Goal: Transaction & Acquisition: Download file/media

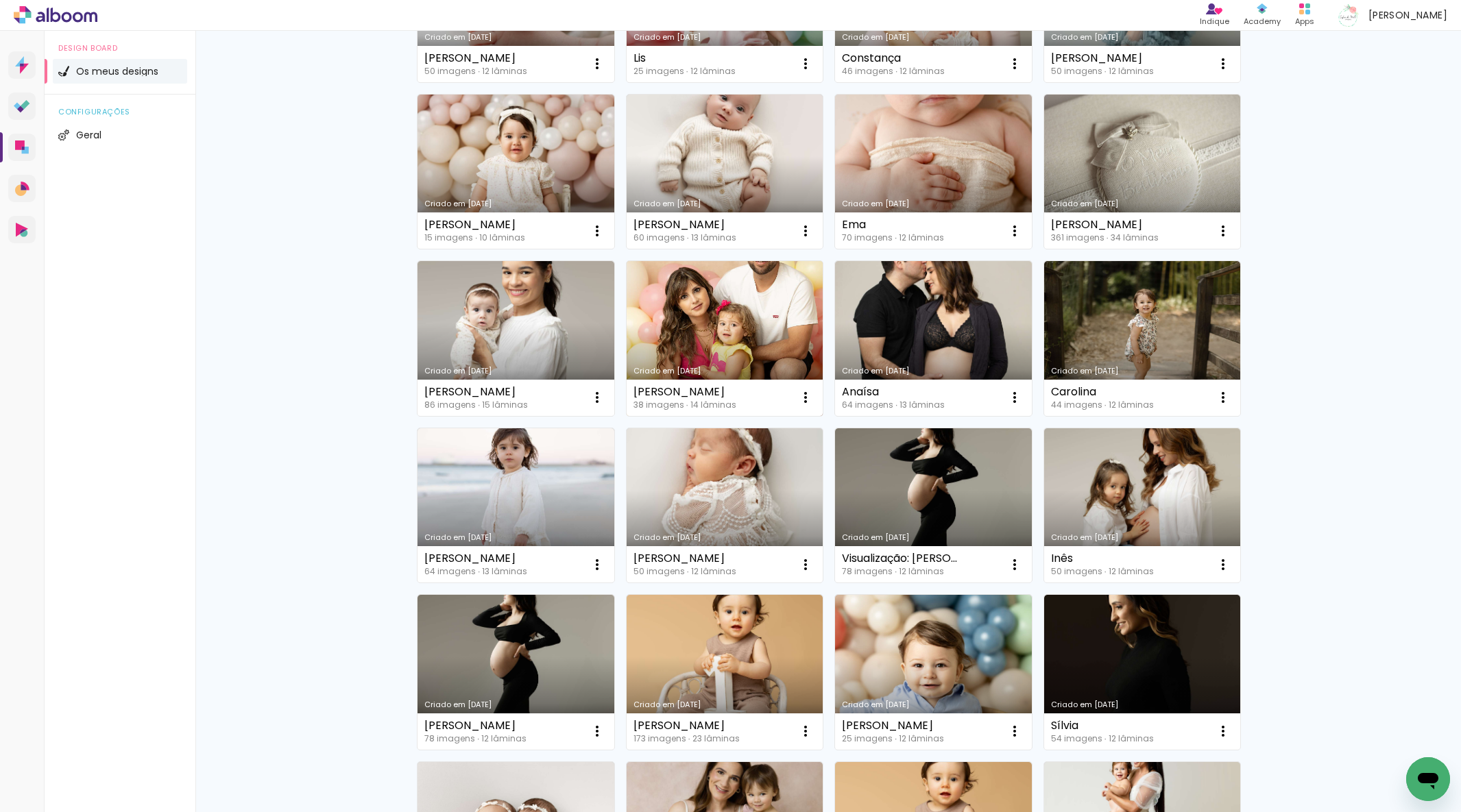
scroll to position [269, 0]
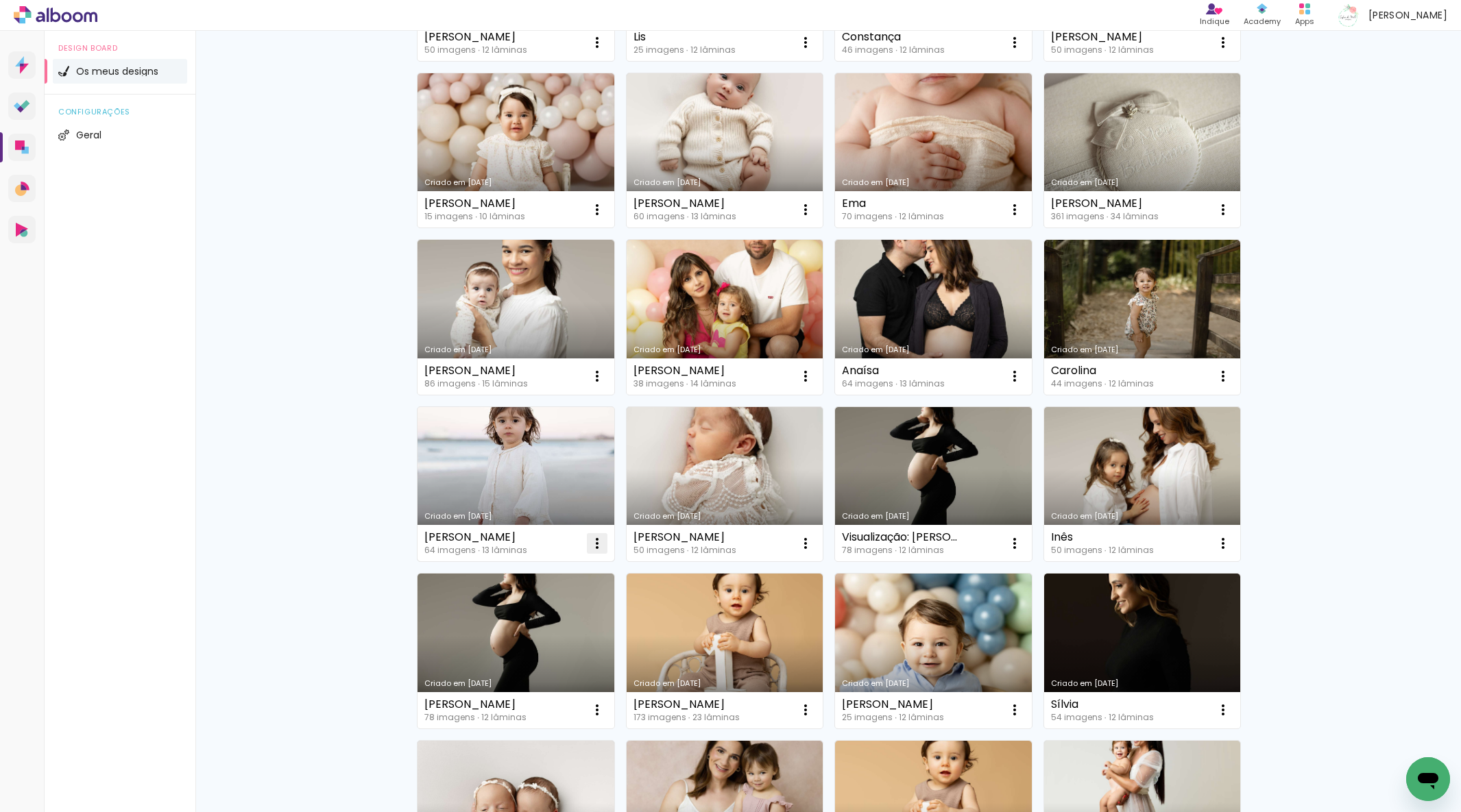
click at [592, 51] on iron-icon at bounding box center [597, 42] width 16 height 16
drag, startPoint x: 551, startPoint y: 642, endPoint x: 538, endPoint y: 635, distance: 14.8
click at [546, 640] on paper-item "Excluir" at bounding box center [543, 634] width 135 height 27
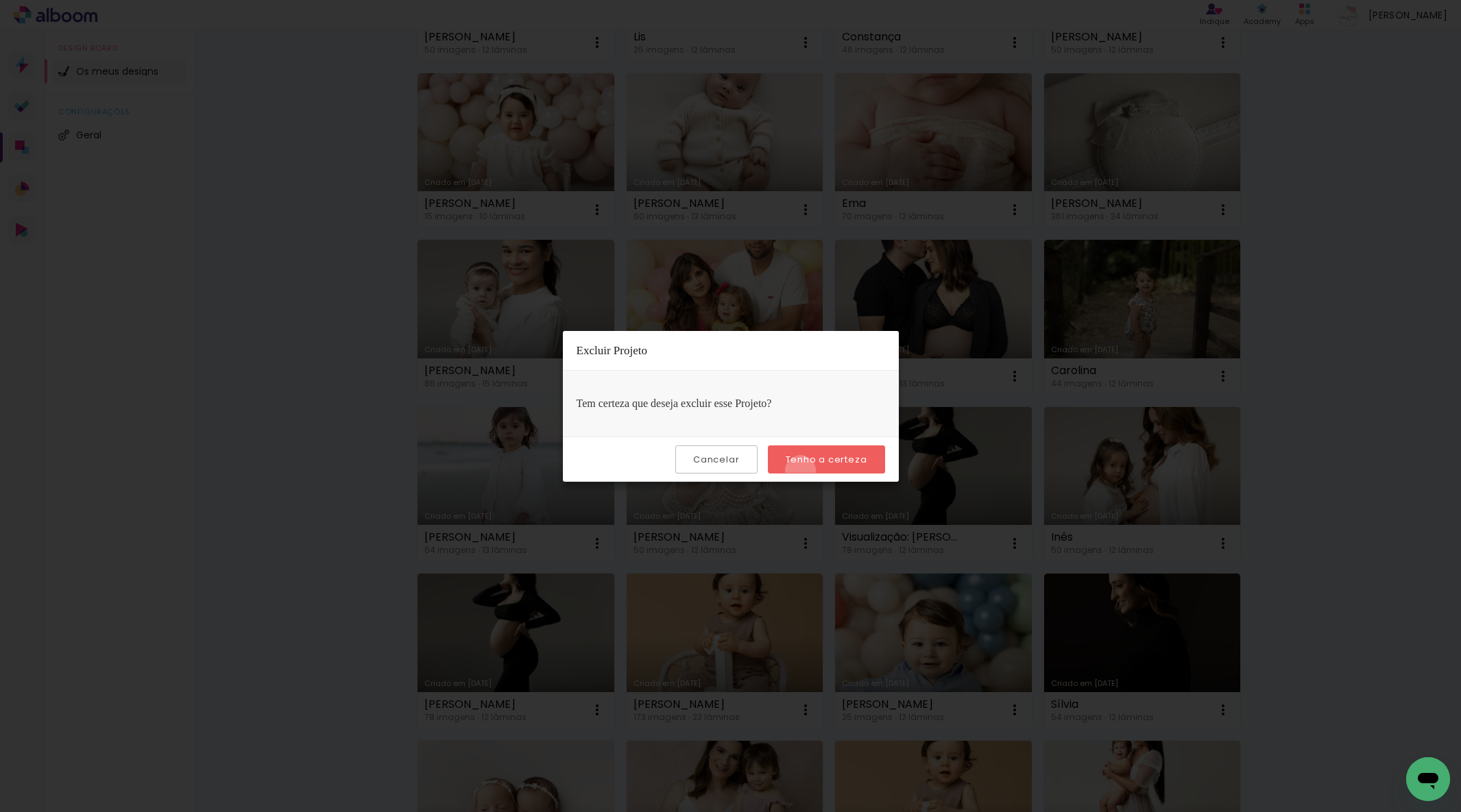
click at [802, 471] on paper-button "Tenho a certeza" at bounding box center [827, 459] width 117 height 28
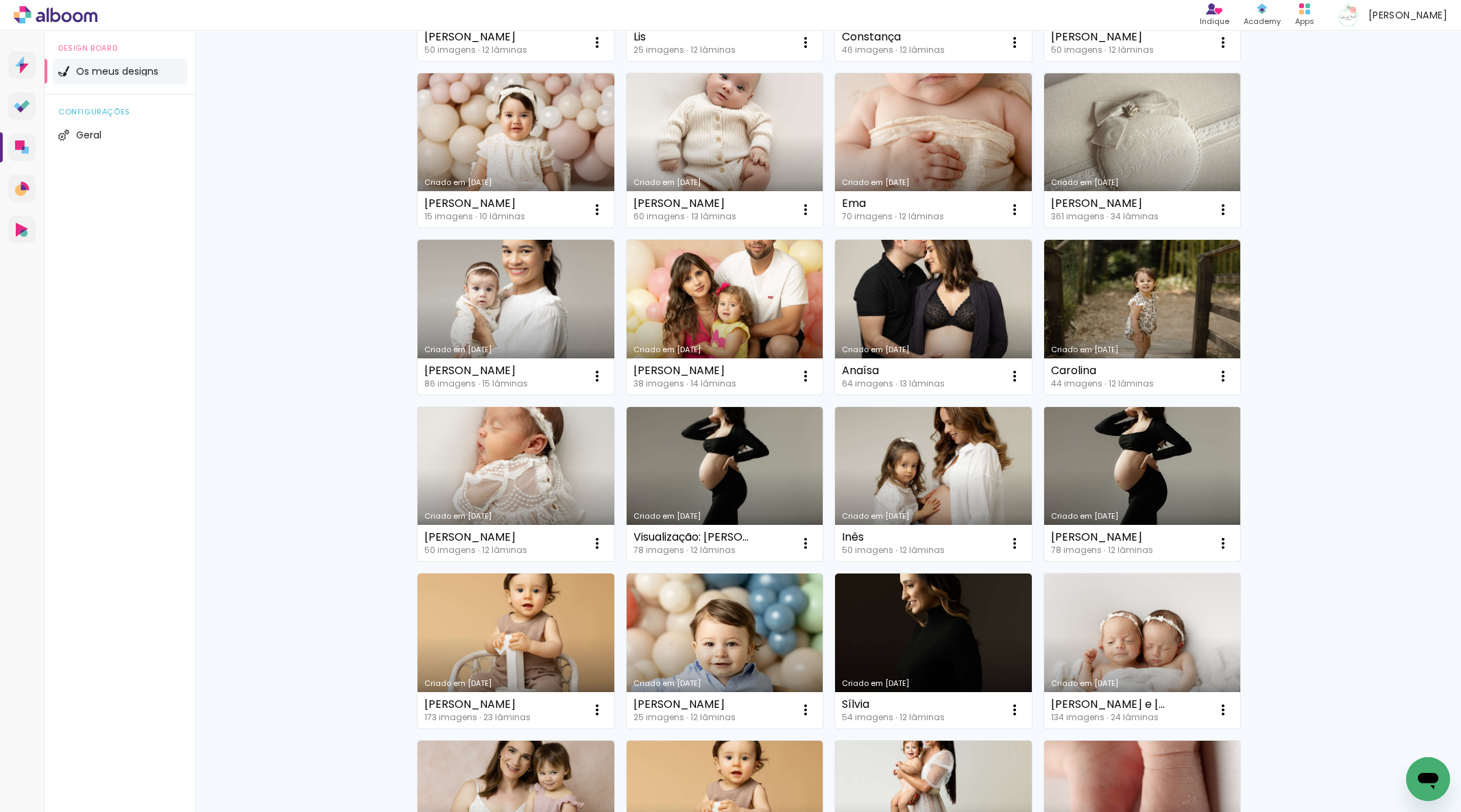
click at [1141, 494] on link "Criado em [DATE]" at bounding box center [1142, 485] width 197 height 155
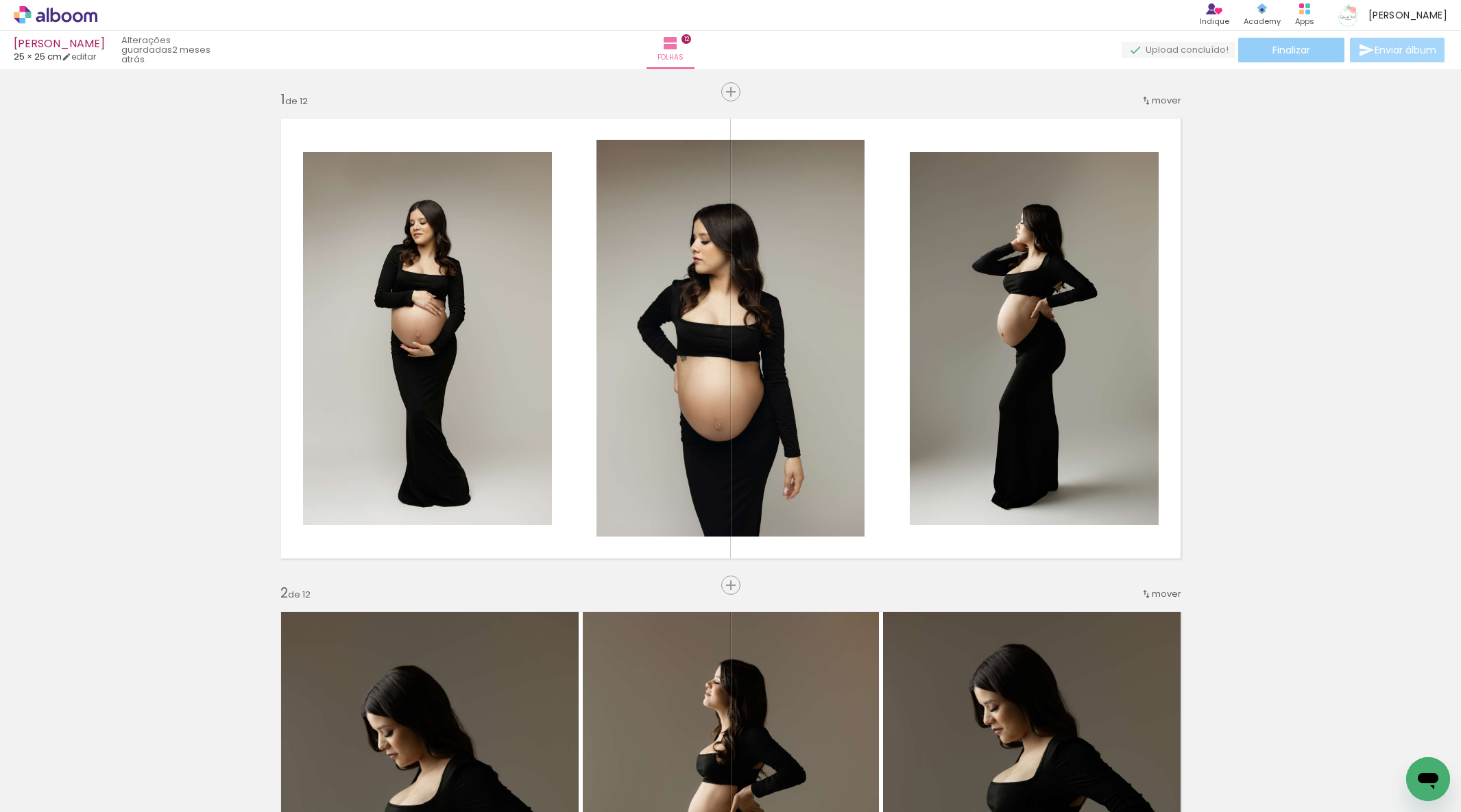
click at [1316, 49] on paper-button "Finalizar" at bounding box center [1292, 50] width 107 height 25
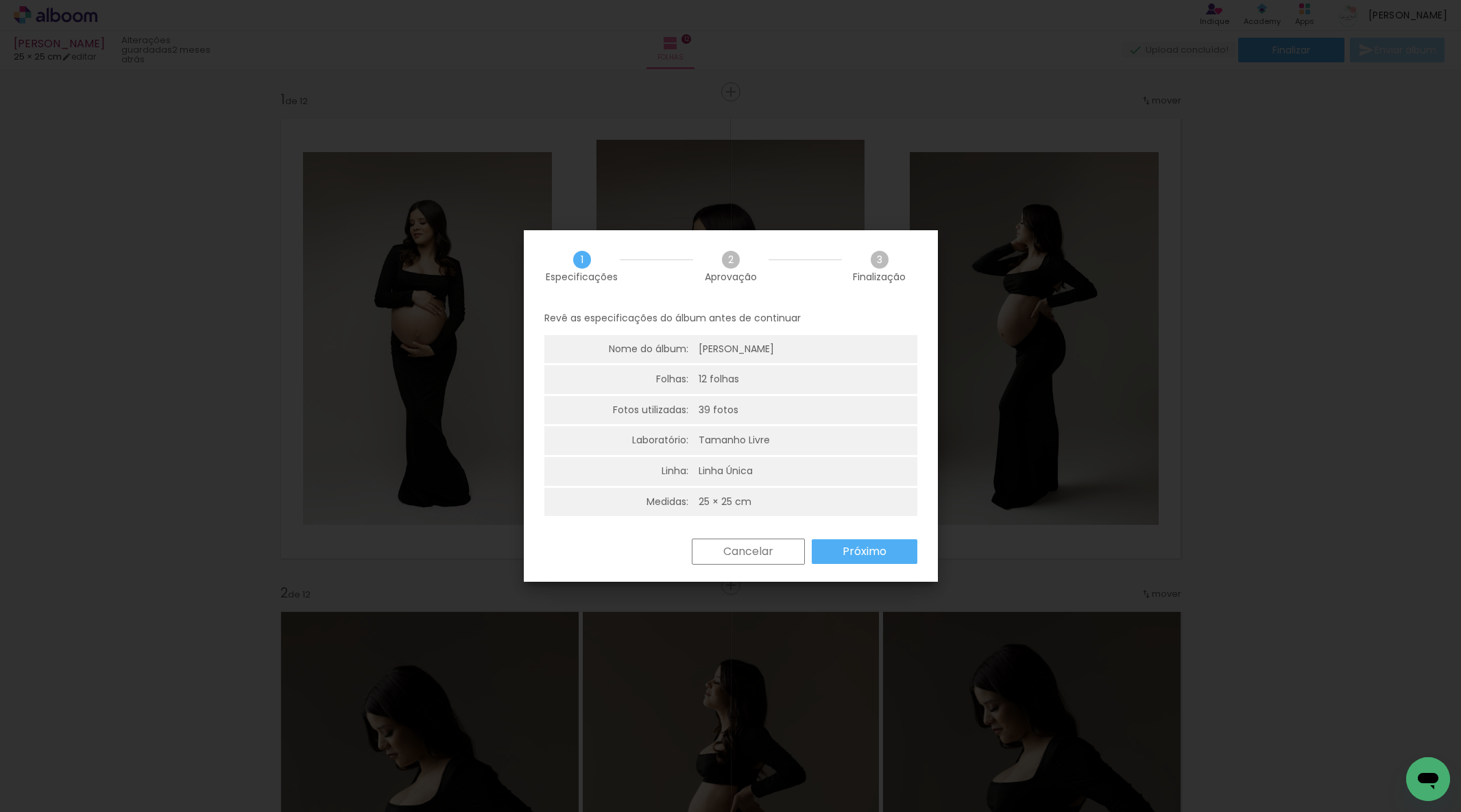
click at [887, 542] on div "Cancelar Próximo" at bounding box center [801, 552] width 232 height 26
click at [889, 545] on paper-button "Próximo" at bounding box center [865, 552] width 106 height 25
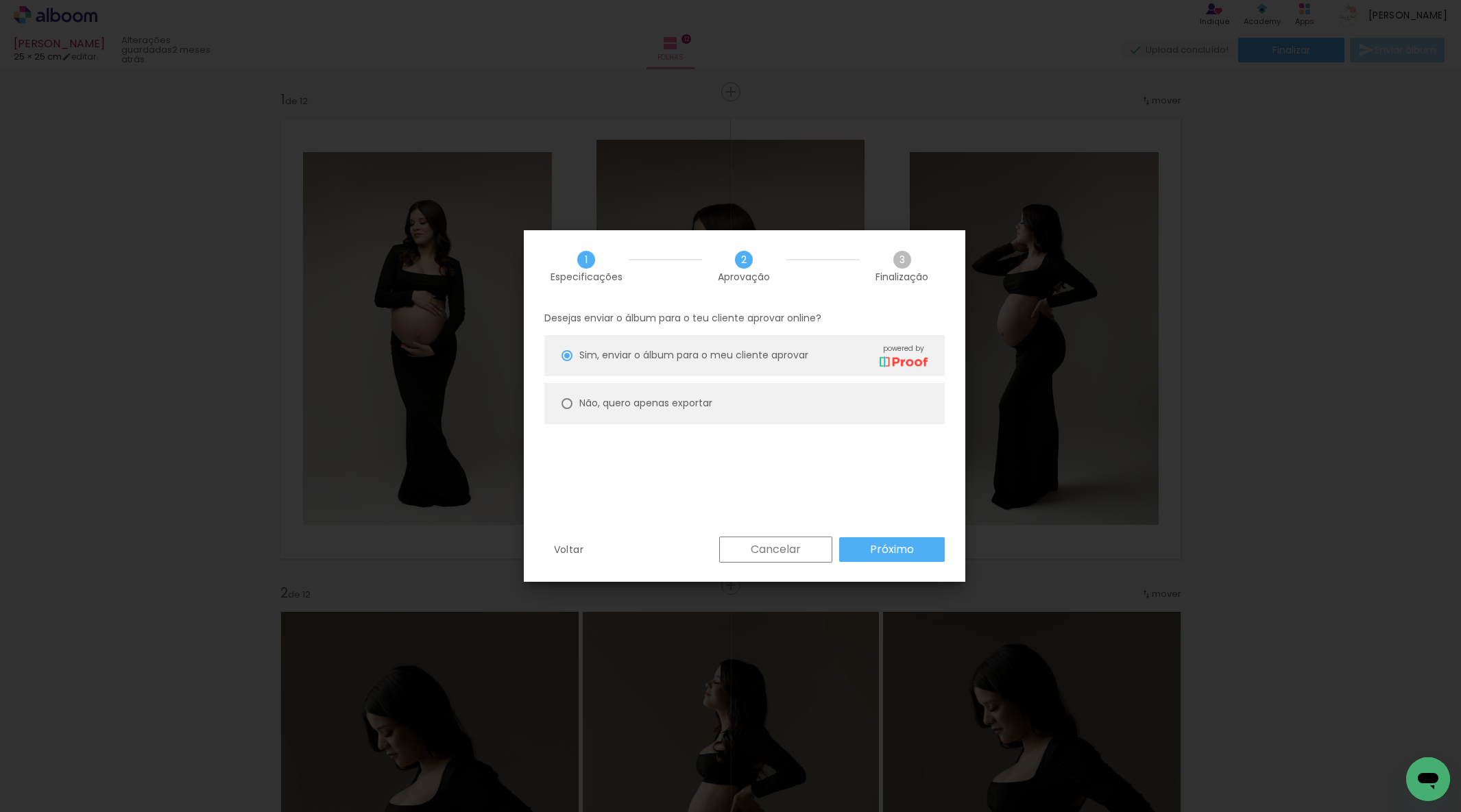
drag, startPoint x: 636, startPoint y: 397, endPoint x: 689, endPoint y: 436, distance: 65.8
click at [0, 0] on slot "Não, quero apenas exportar" at bounding box center [0, 0] width 0 height 0
type paper-radio-button "on"
click at [930, 553] on paper-button "Próximo" at bounding box center [892, 550] width 106 height 25
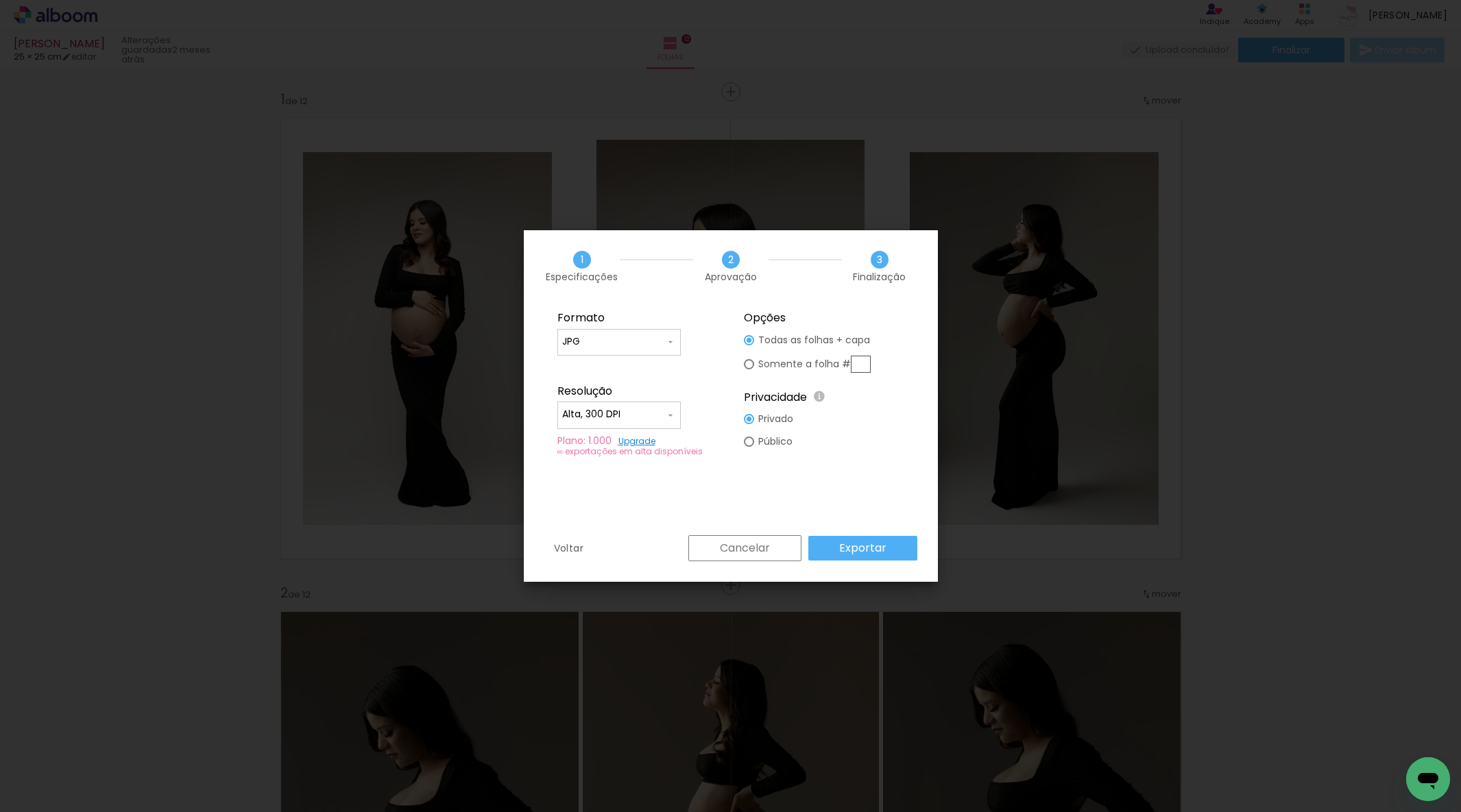
click at [873, 558] on paper-button "Exportar" at bounding box center [863, 548] width 109 height 25
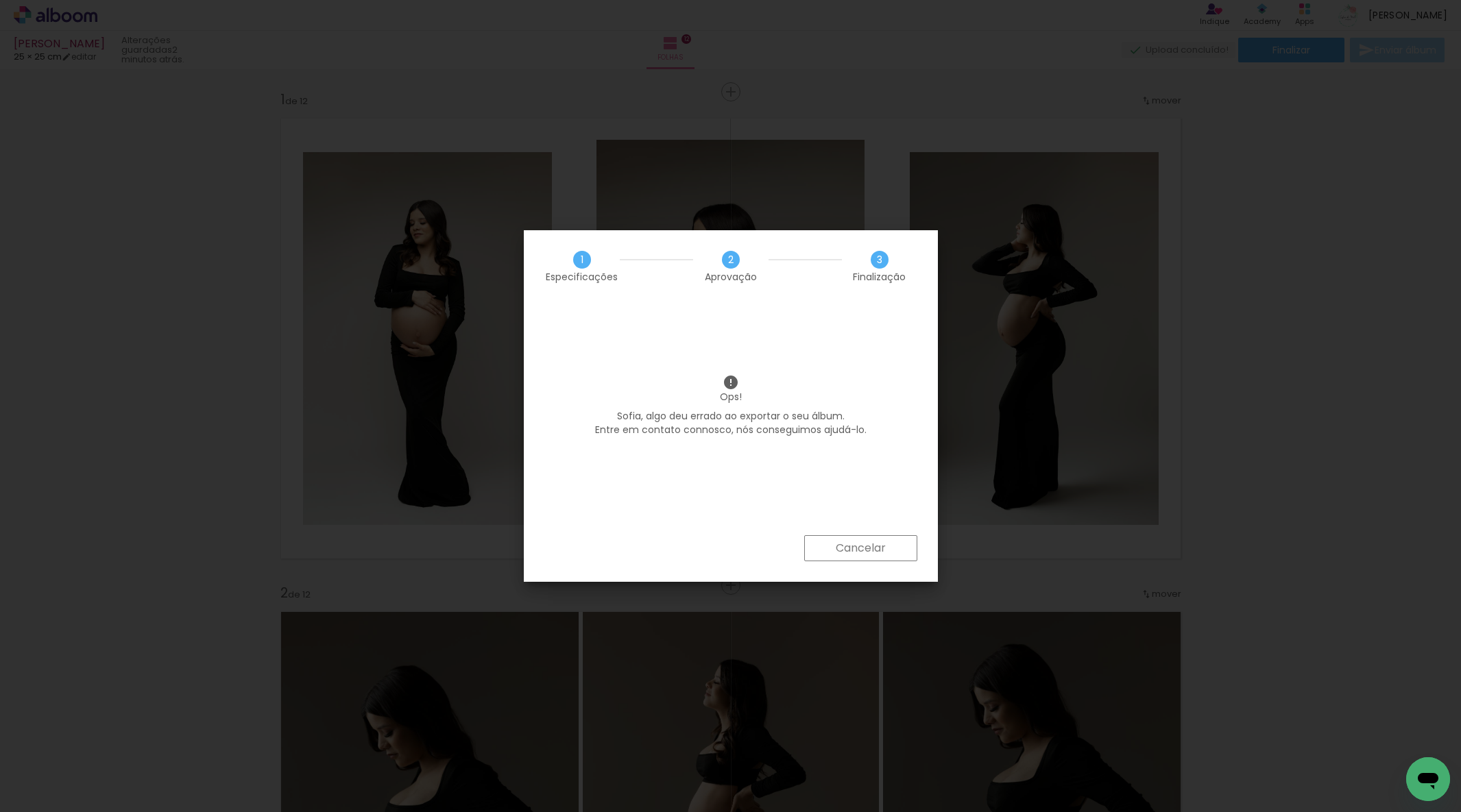
drag, startPoint x: 871, startPoint y: 542, endPoint x: 852, endPoint y: 542, distance: 19.0
click at [0, 0] on slot "Cancelar" at bounding box center [0, 0] width 0 height 0
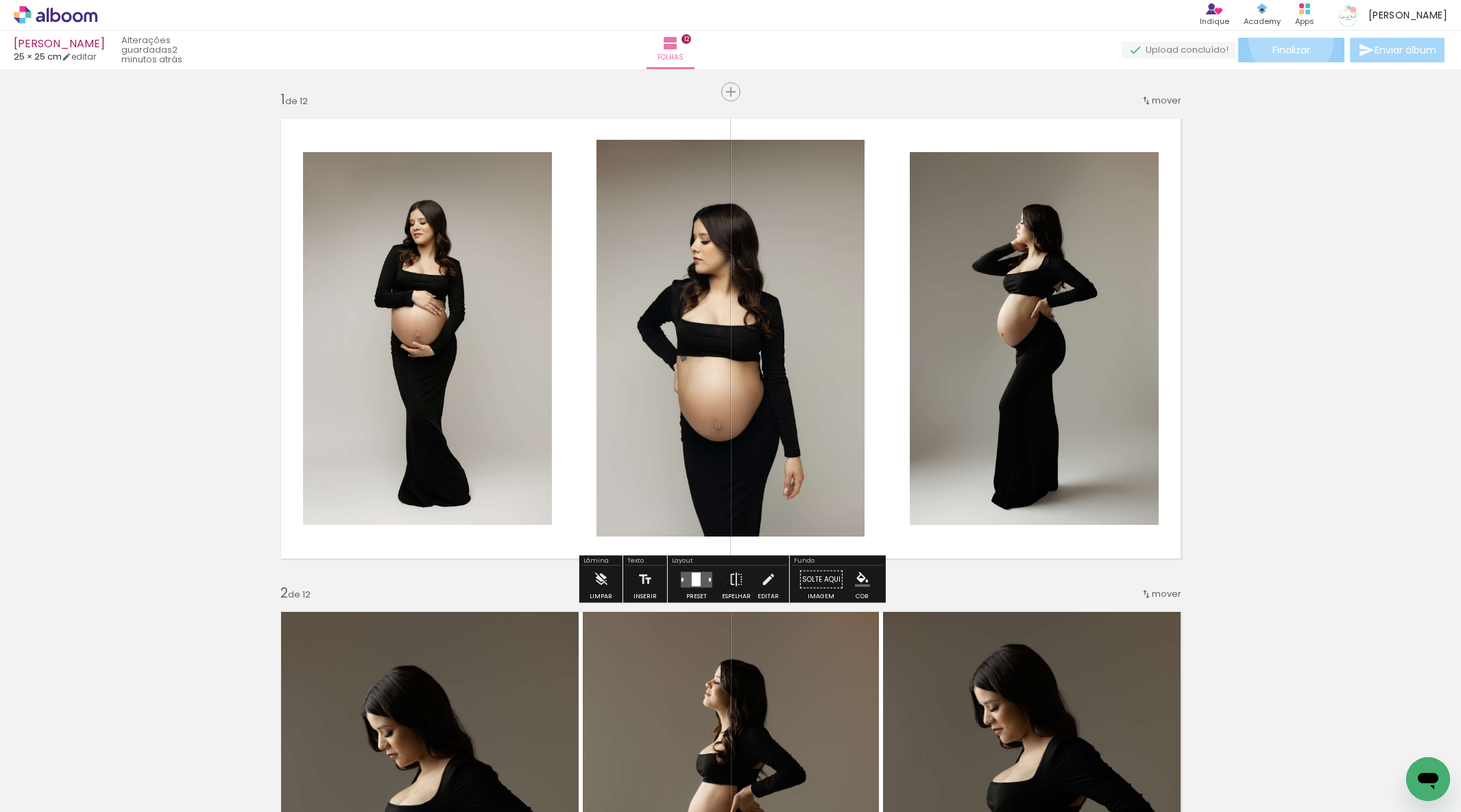
click at [1286, 39] on paper-button "Finalizar" at bounding box center [1292, 50] width 107 height 25
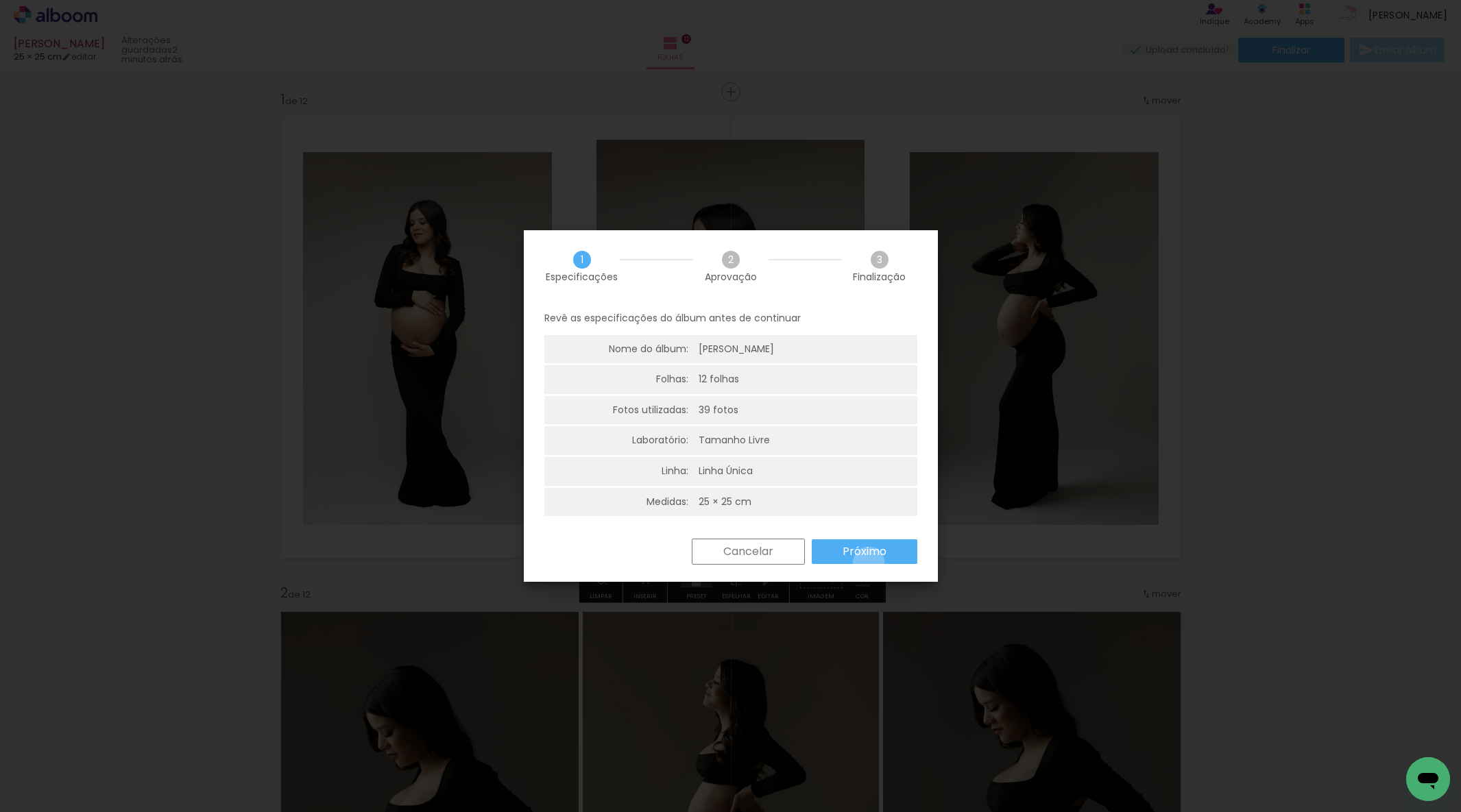
click at [866, 561] on paper-button "Próximo" at bounding box center [865, 552] width 106 height 25
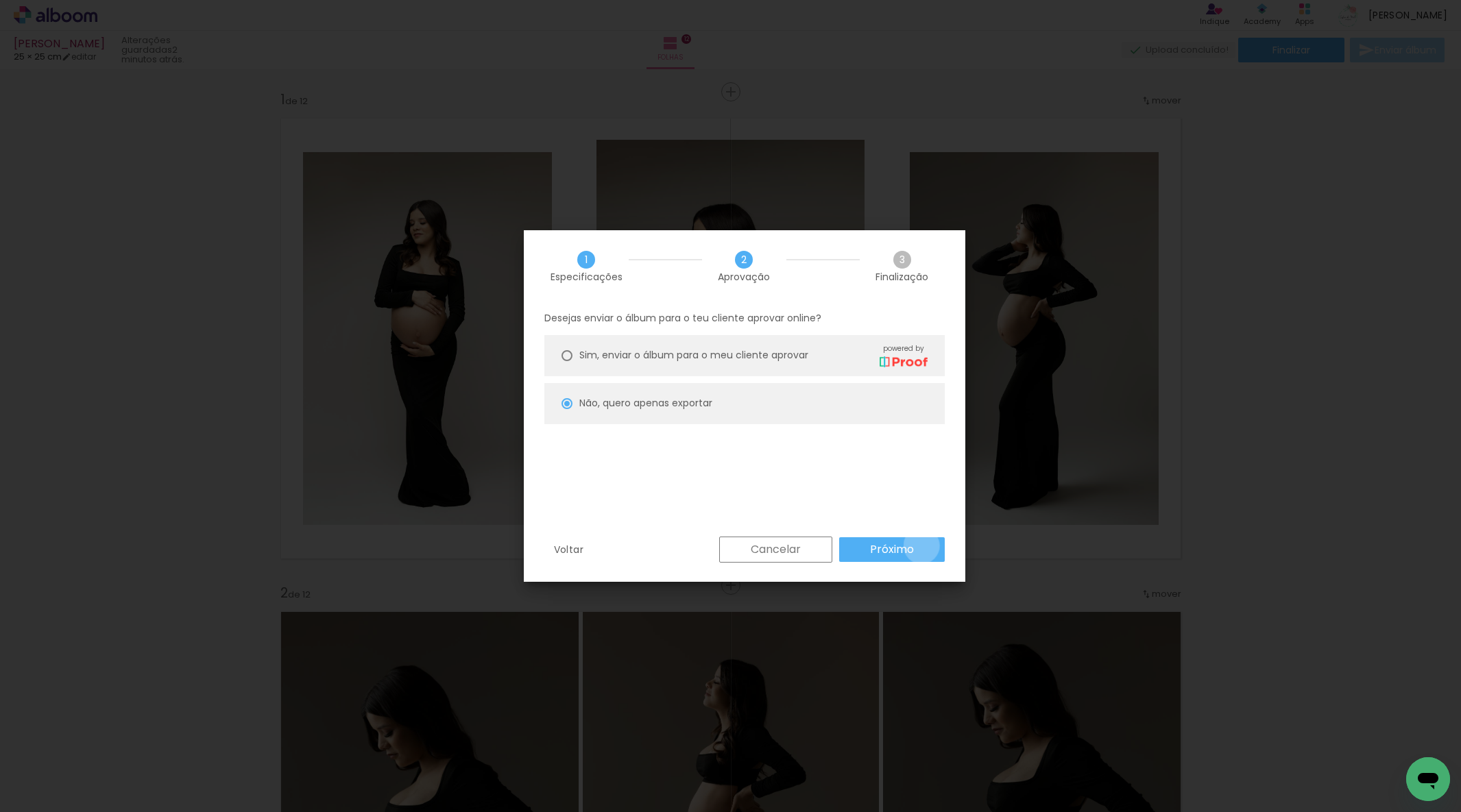
click at [921, 545] on paper-button "Próximo" at bounding box center [892, 550] width 106 height 25
type input "Alta, 300 DPI"
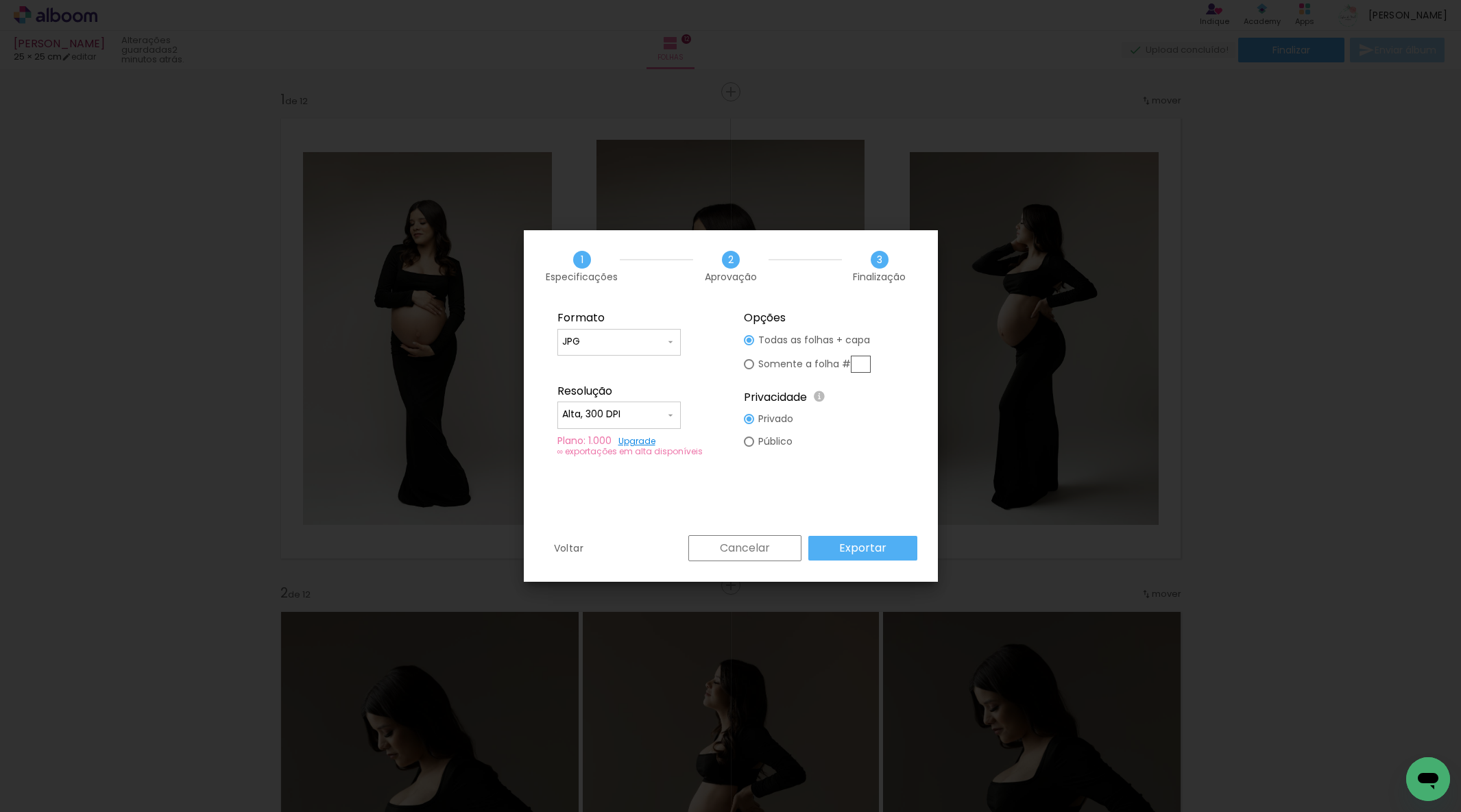
click at [906, 545] on paper-button "Exportar" at bounding box center [863, 548] width 109 height 25
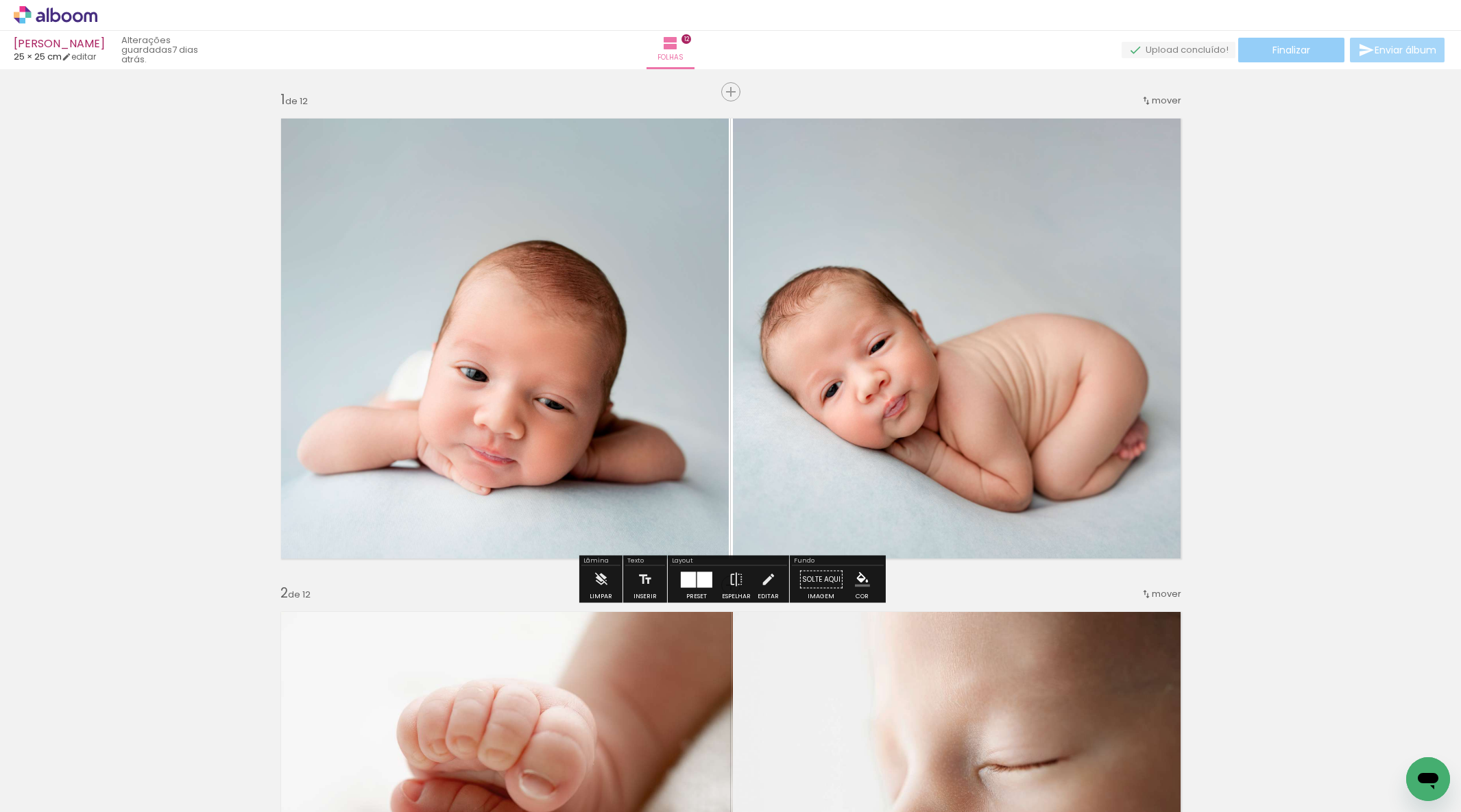
click at [1276, 55] on span "Finalizar" at bounding box center [1292, 49] width 38 height 9
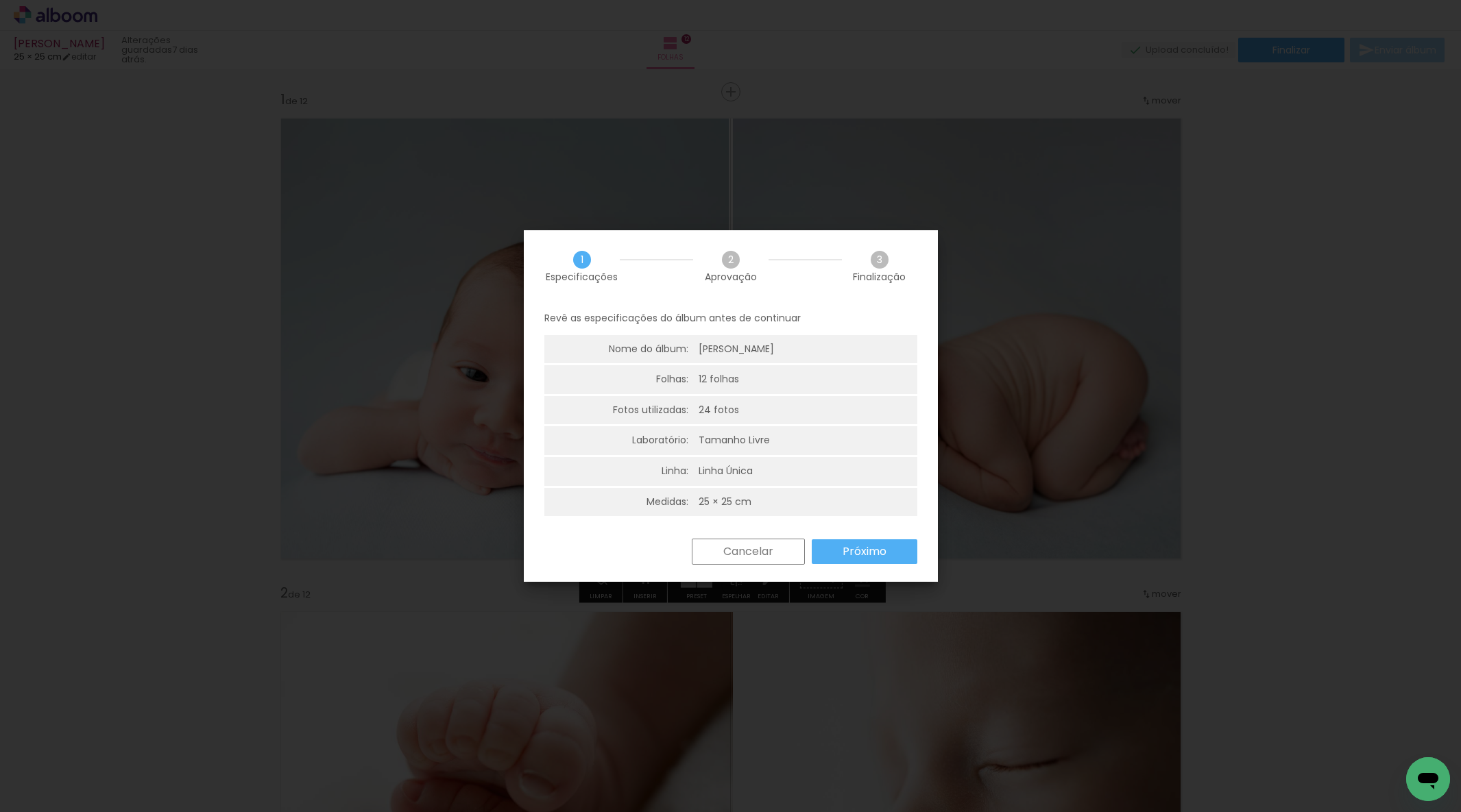
click at [0, 0] on slot "Próximo" at bounding box center [0, 0] width 0 height 0
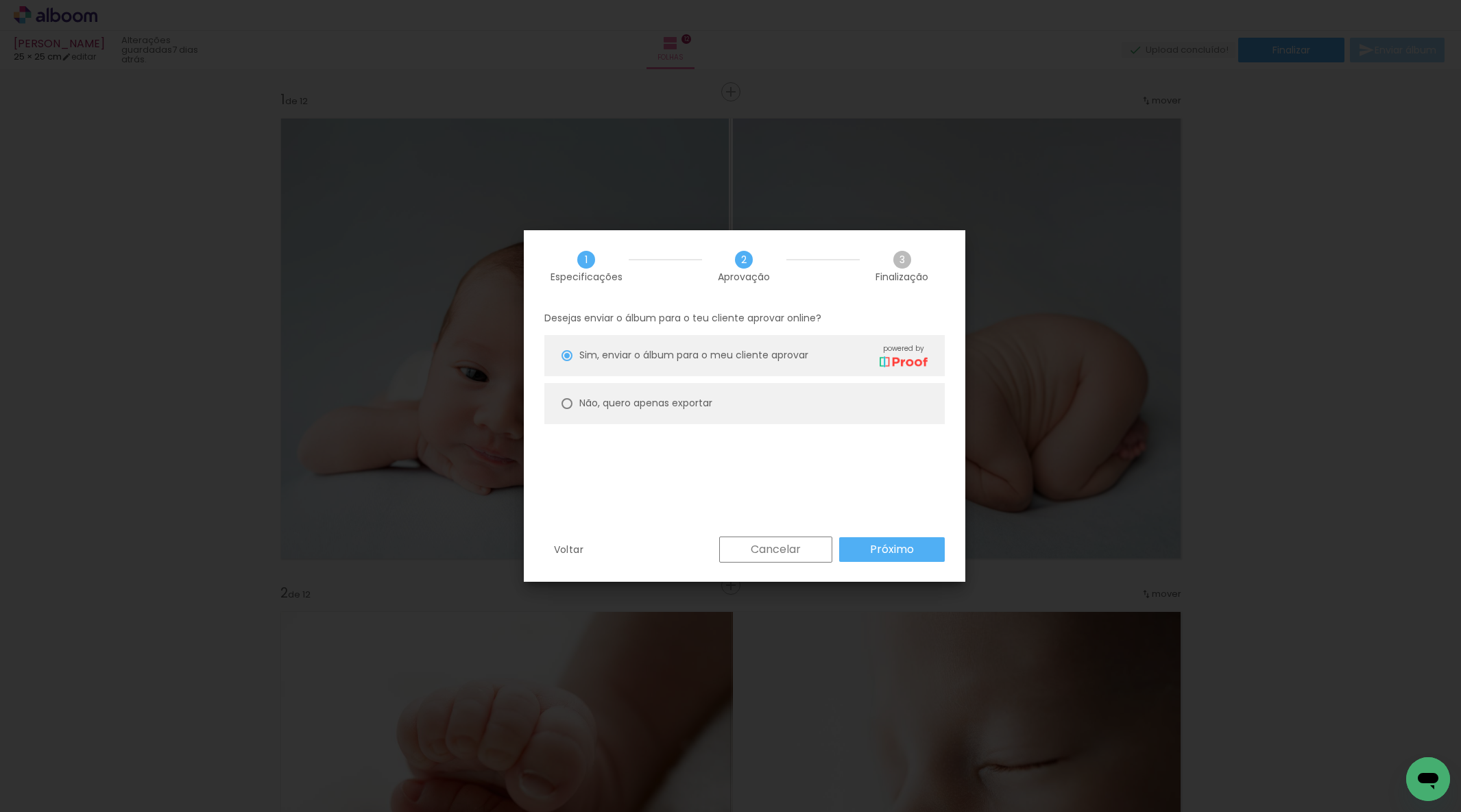
drag, startPoint x: 658, startPoint y: 408, endPoint x: 726, endPoint y: 434, distance: 72.8
click at [0, 0] on slot "Não, quero apenas exportar" at bounding box center [0, 0] width 0 height 0
type paper-radio-button "on"
click at [864, 545] on paper-button "Próximo" at bounding box center [892, 550] width 106 height 25
type input "Alta, 300 DPI"
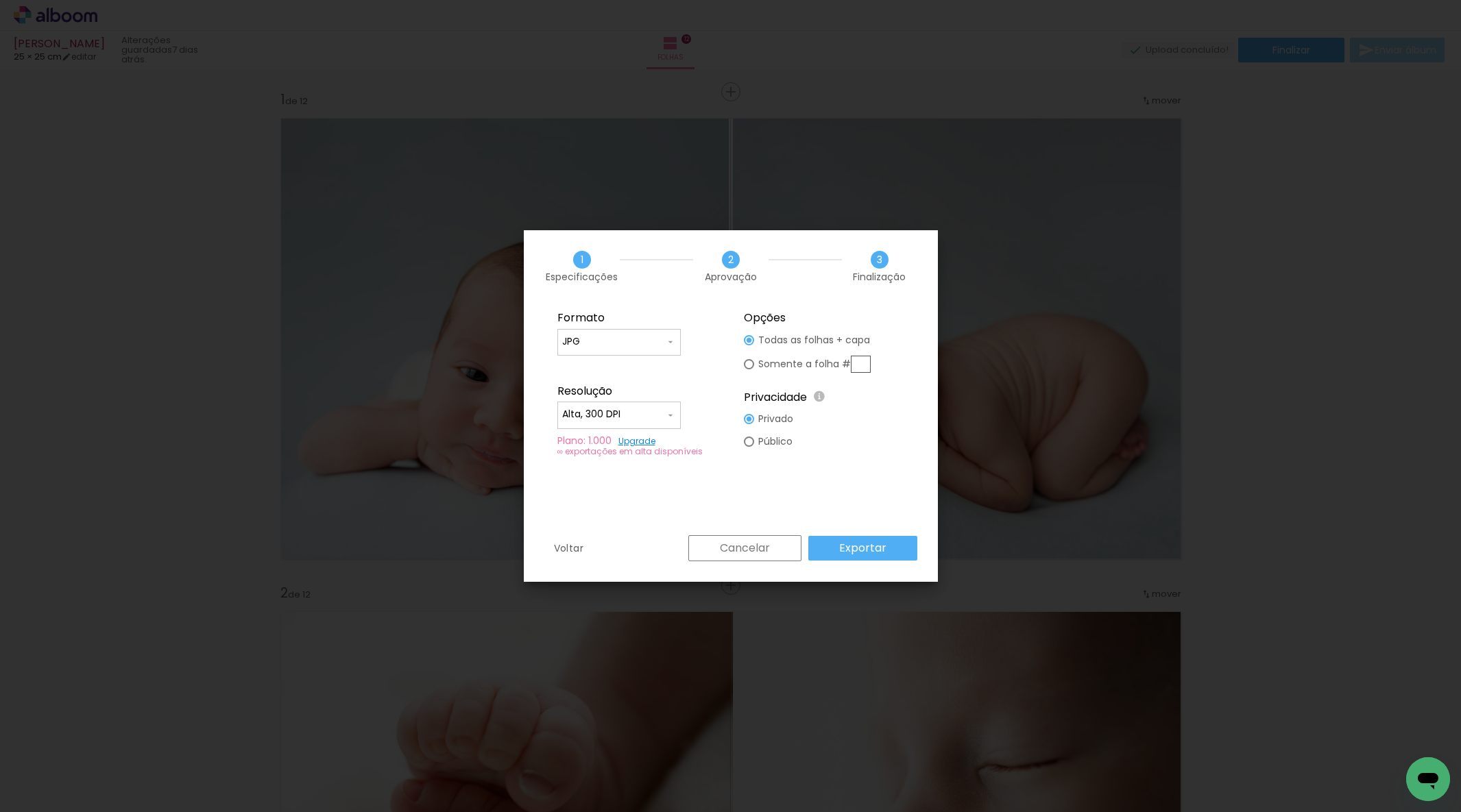
click at [0, 0] on slot "Exportar" at bounding box center [0, 0] width 0 height 0
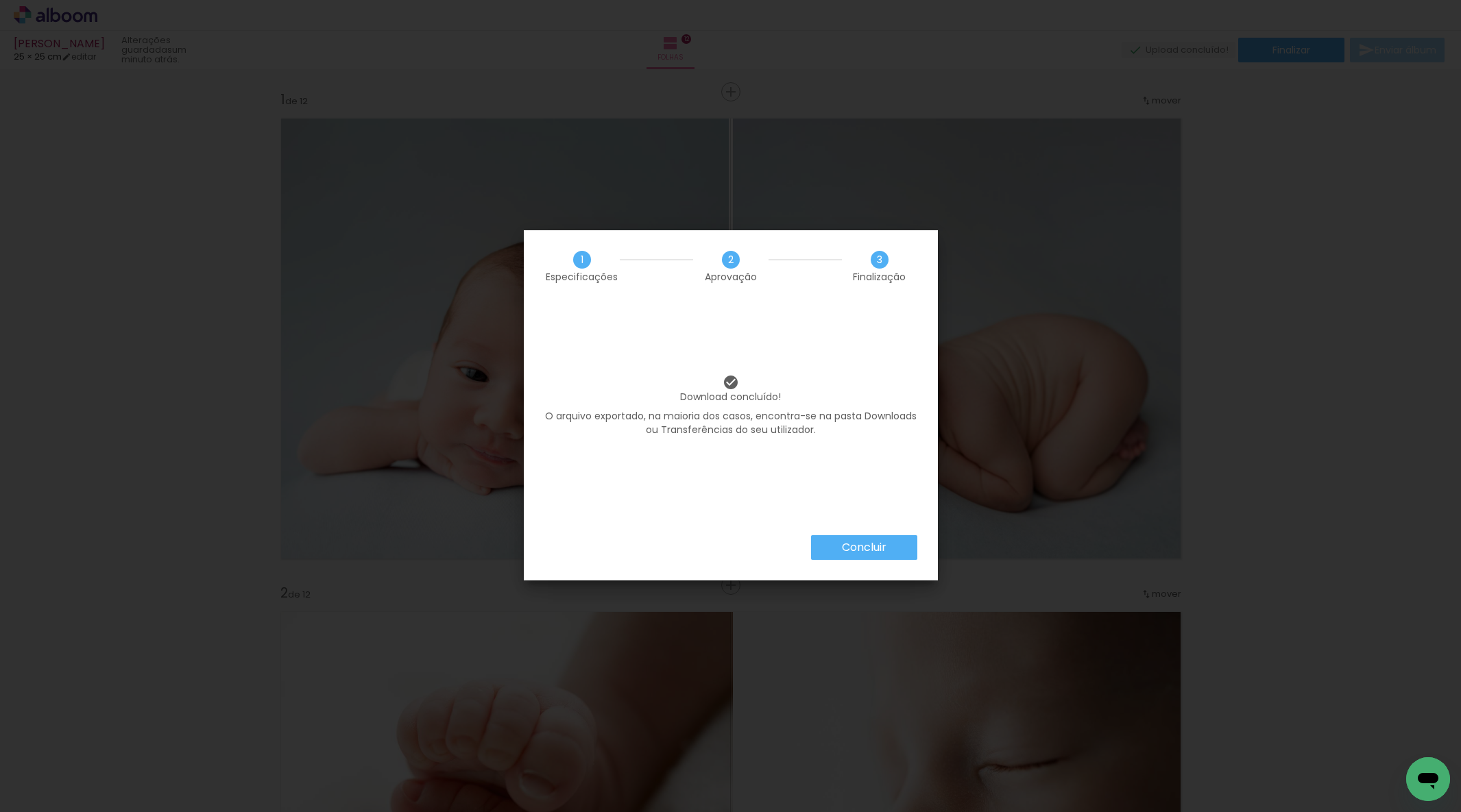
click at [0, 0] on slot "Concluir" at bounding box center [0, 0] width 0 height 0
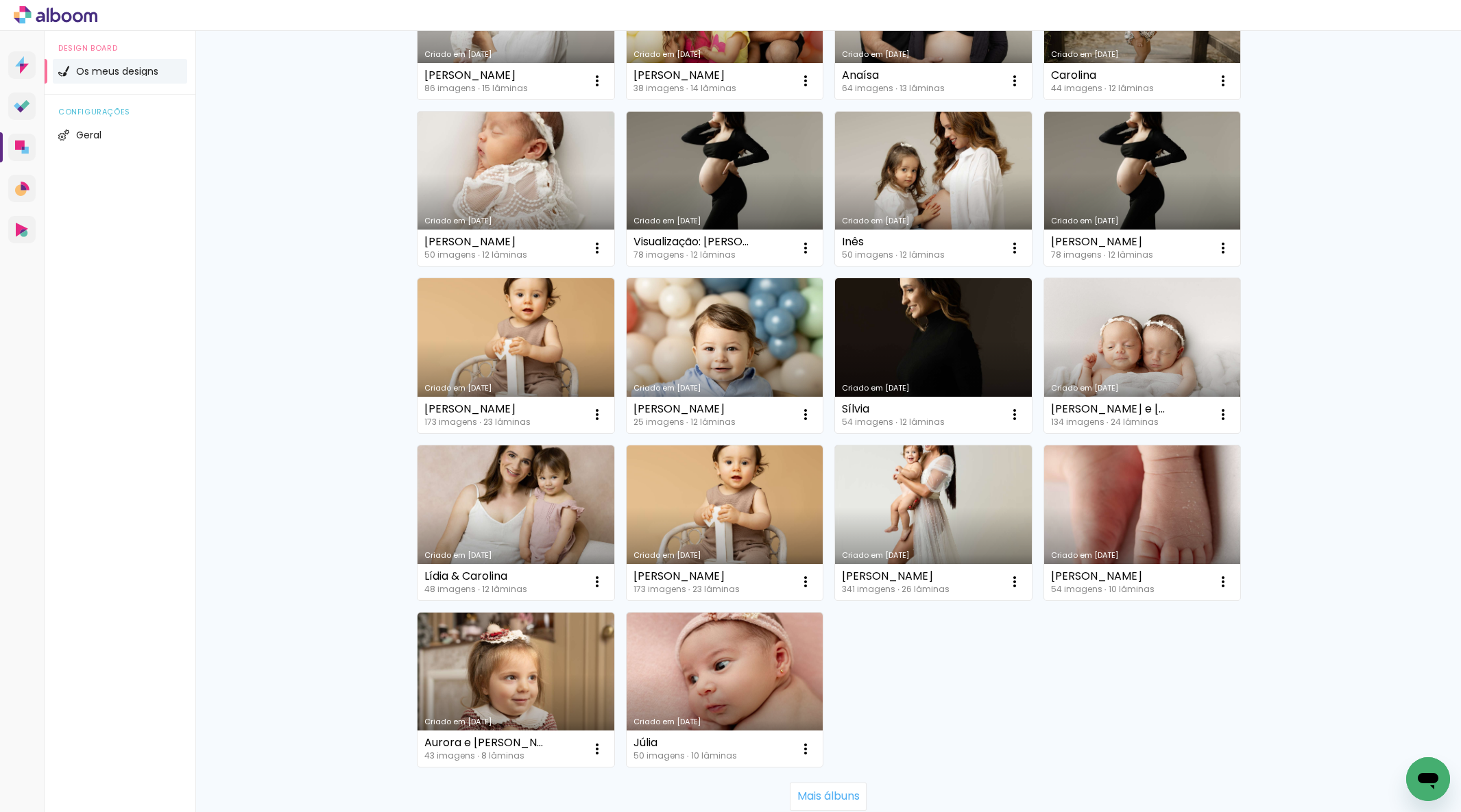
scroll to position [595, 0]
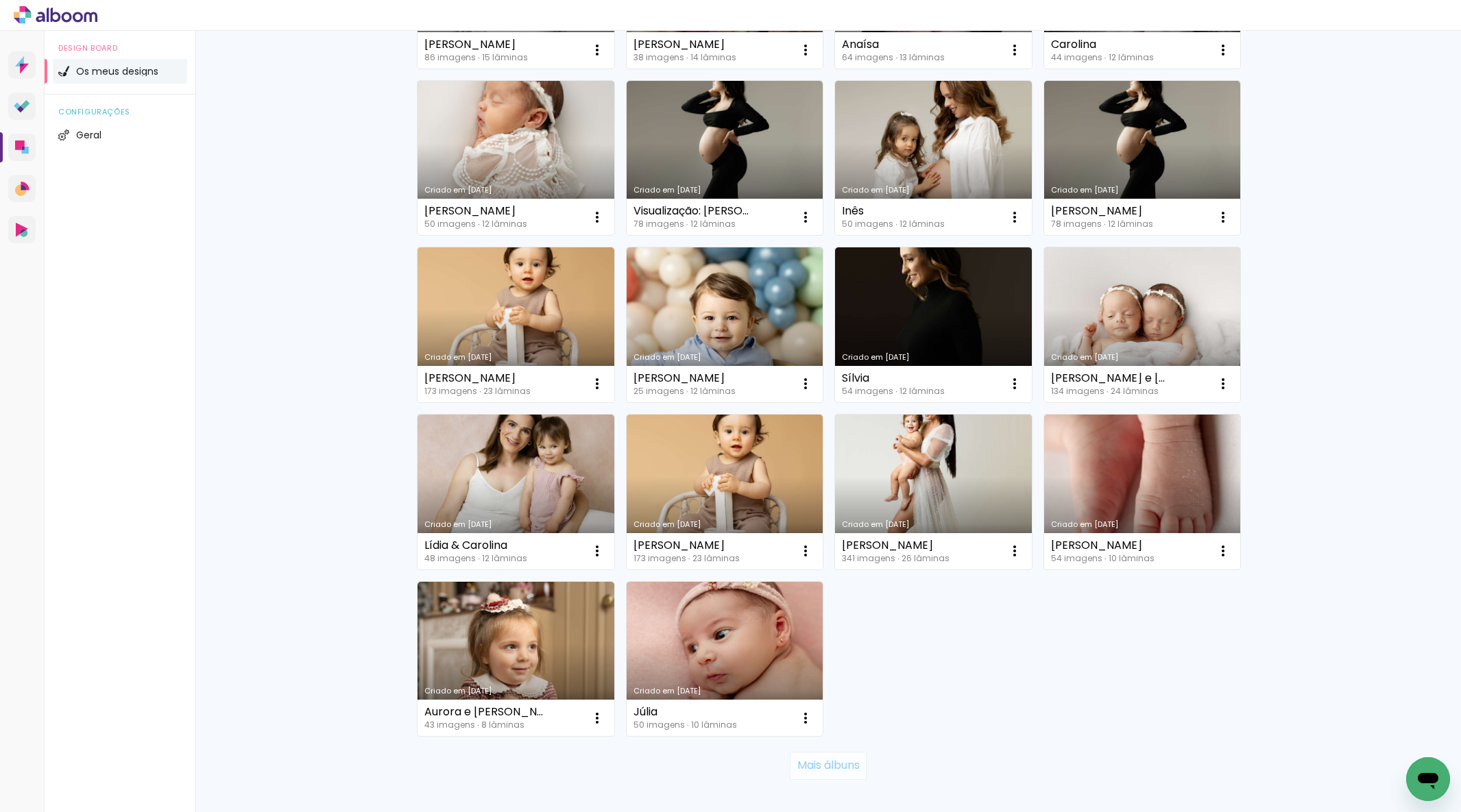
click at [0, 0] on slot "Mais álbuns" at bounding box center [0, 0] width 0 height 0
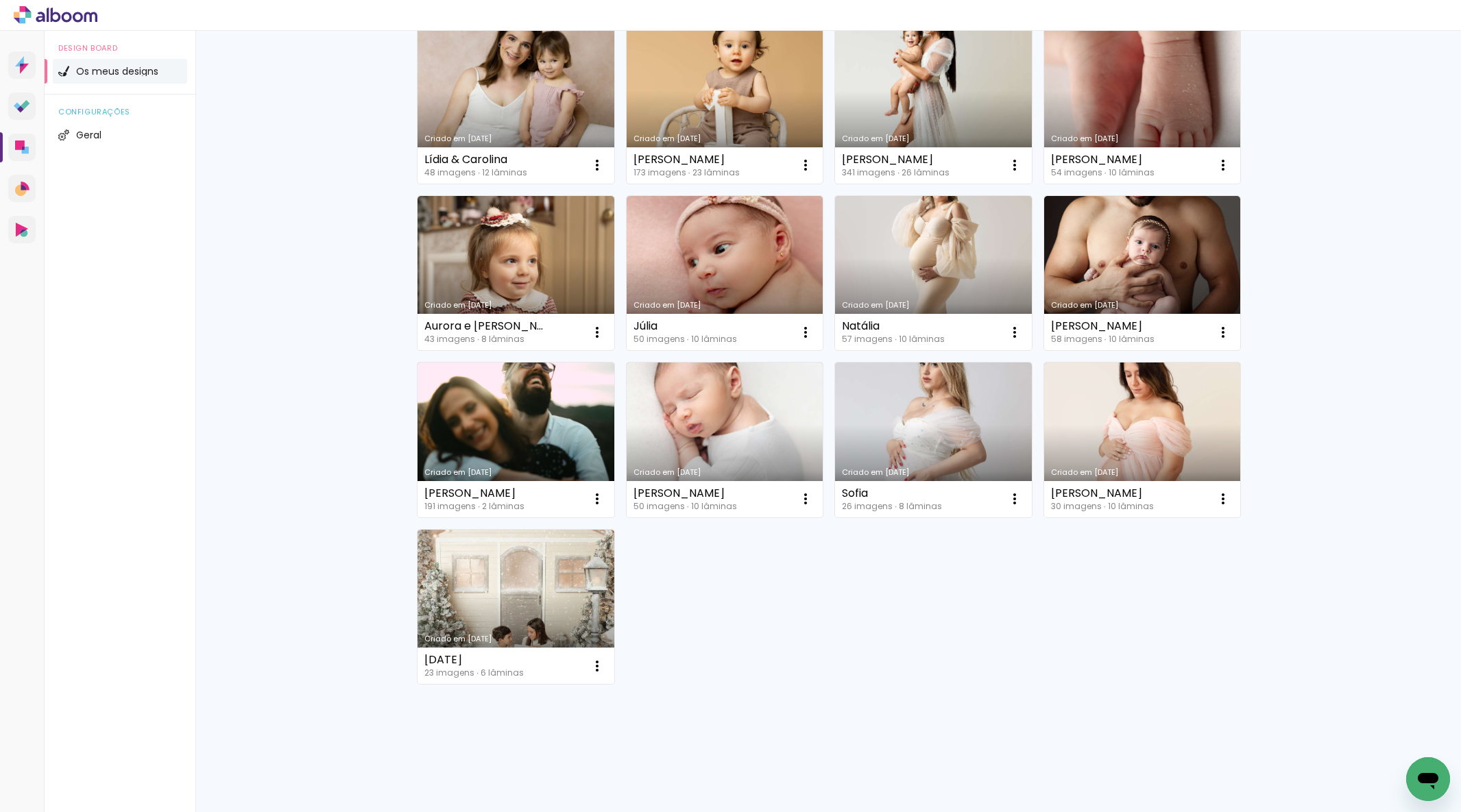
scroll to position [979, 0]
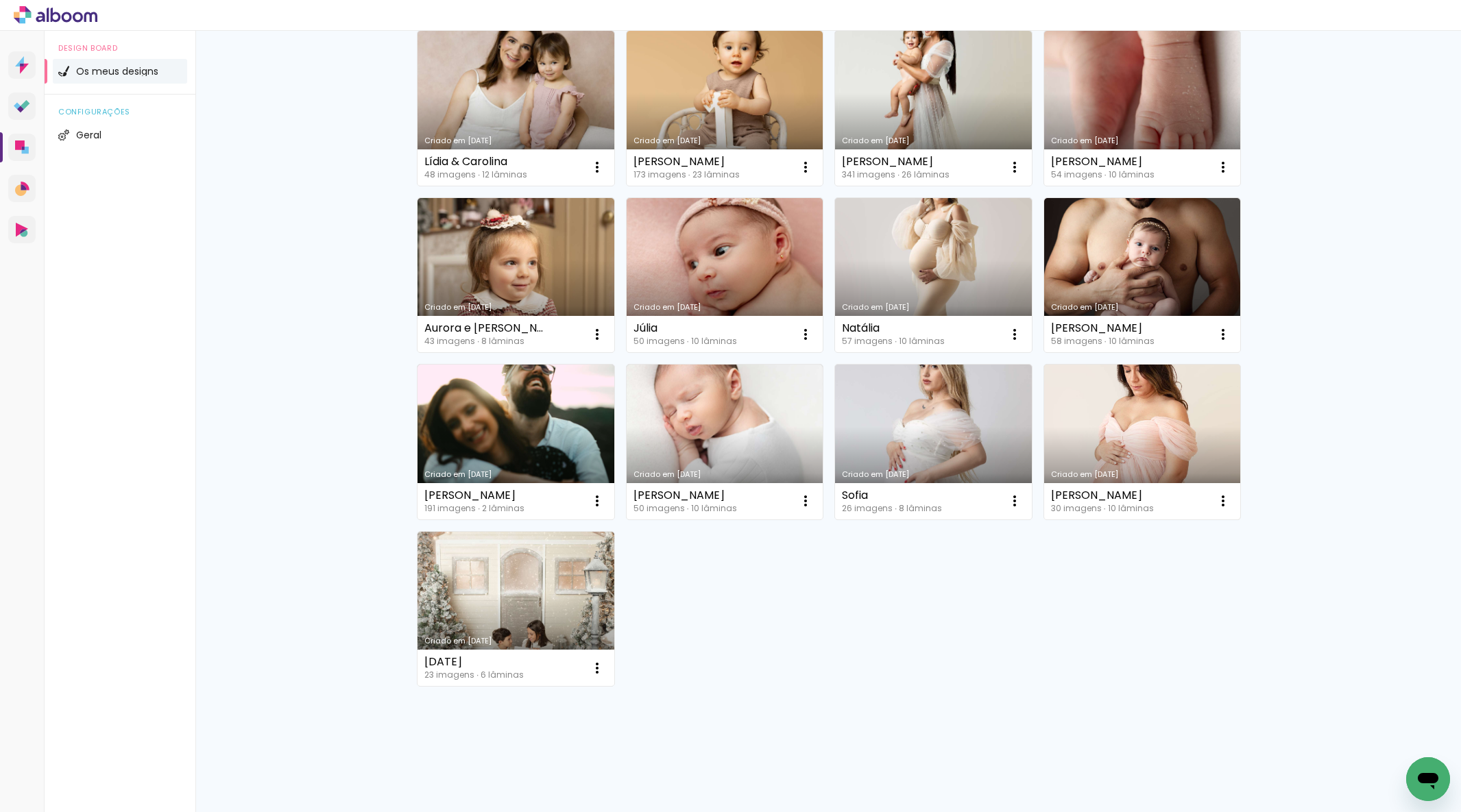
click at [1143, 437] on link "Criado em [DATE]" at bounding box center [1142, 442] width 197 height 155
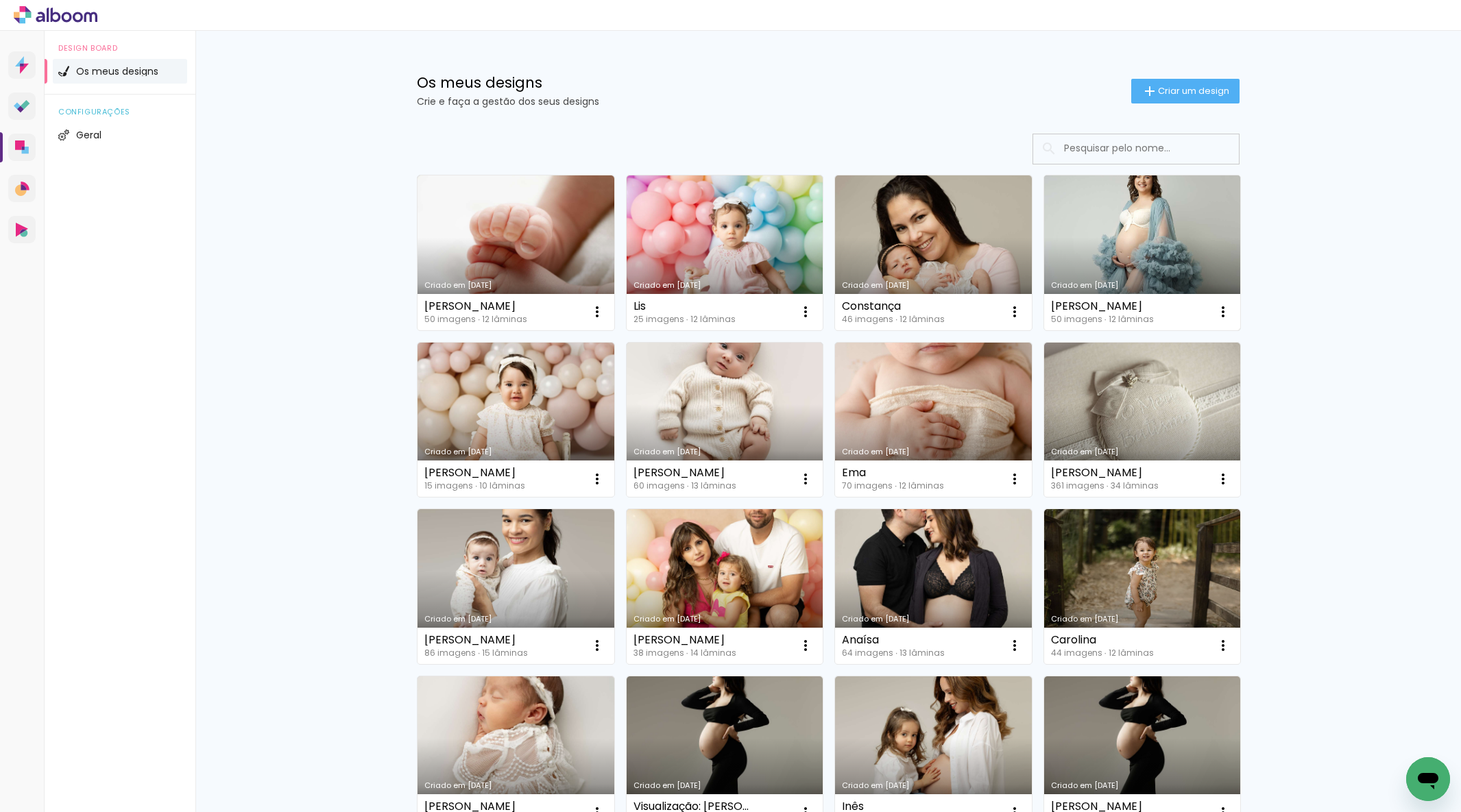
click at [1113, 230] on link "Criado em [DATE]" at bounding box center [1142, 252] width 197 height 155
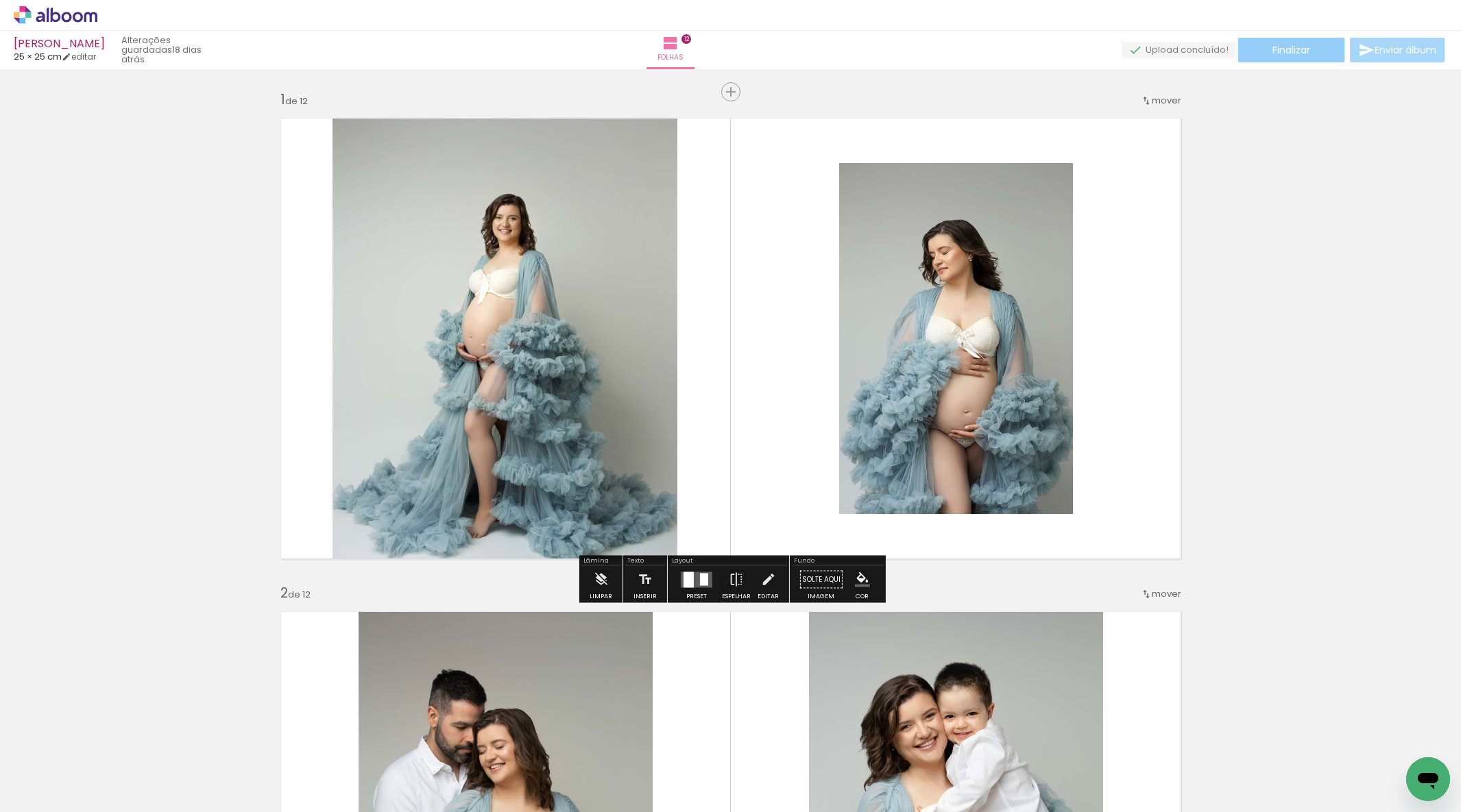
click at [1285, 45] on span "Finalizar" at bounding box center [1292, 49] width 38 height 9
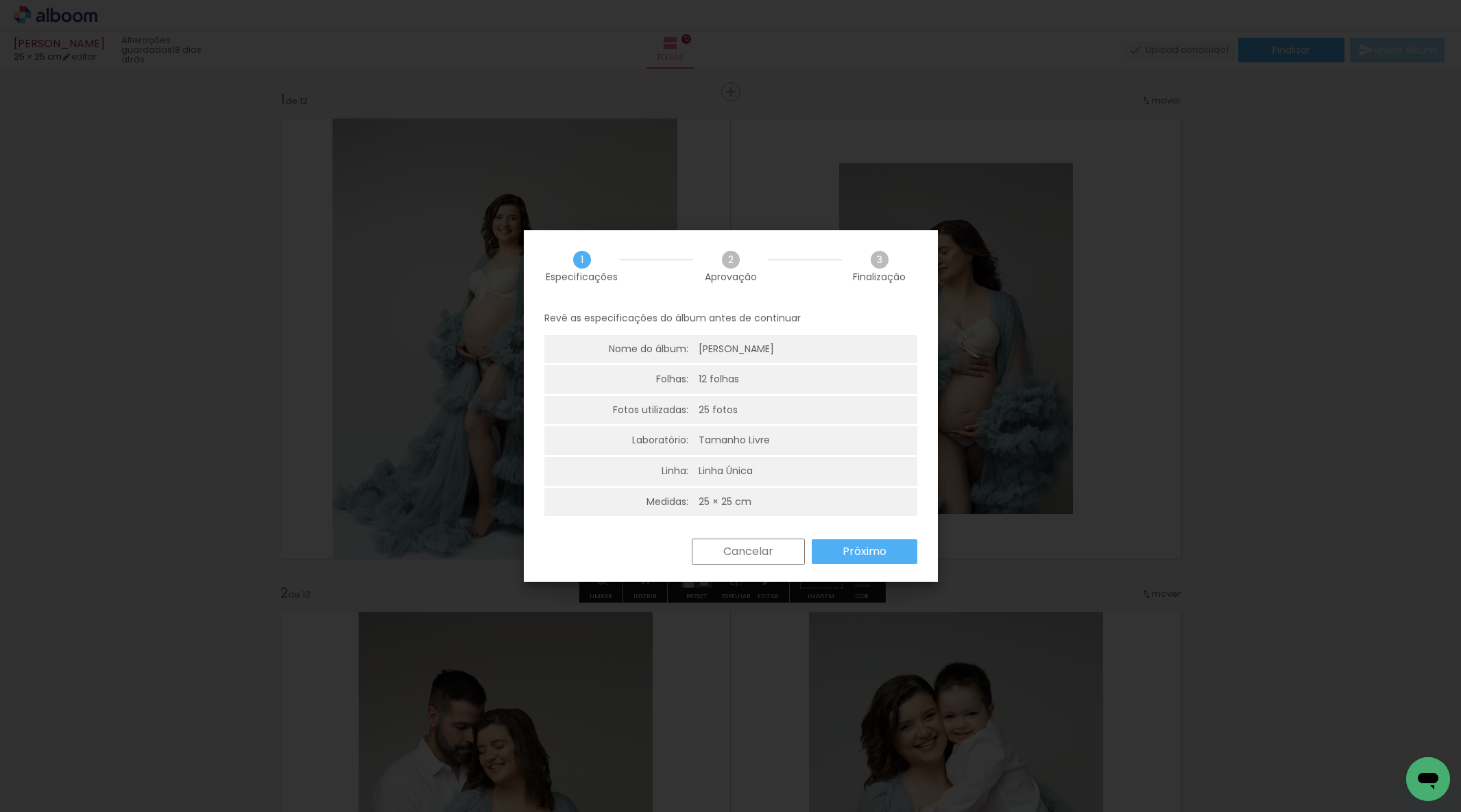
click at [884, 561] on div "Cancelar Próximo" at bounding box center [731, 562] width 414 height 46
click at [854, 540] on div "Cancelar Próximo" at bounding box center [801, 552] width 232 height 26
drag, startPoint x: 854, startPoint y: 543, endPoint x: 703, endPoint y: 505, distance: 155.7
click at [854, 543] on paper-button "Próximo" at bounding box center [865, 552] width 106 height 25
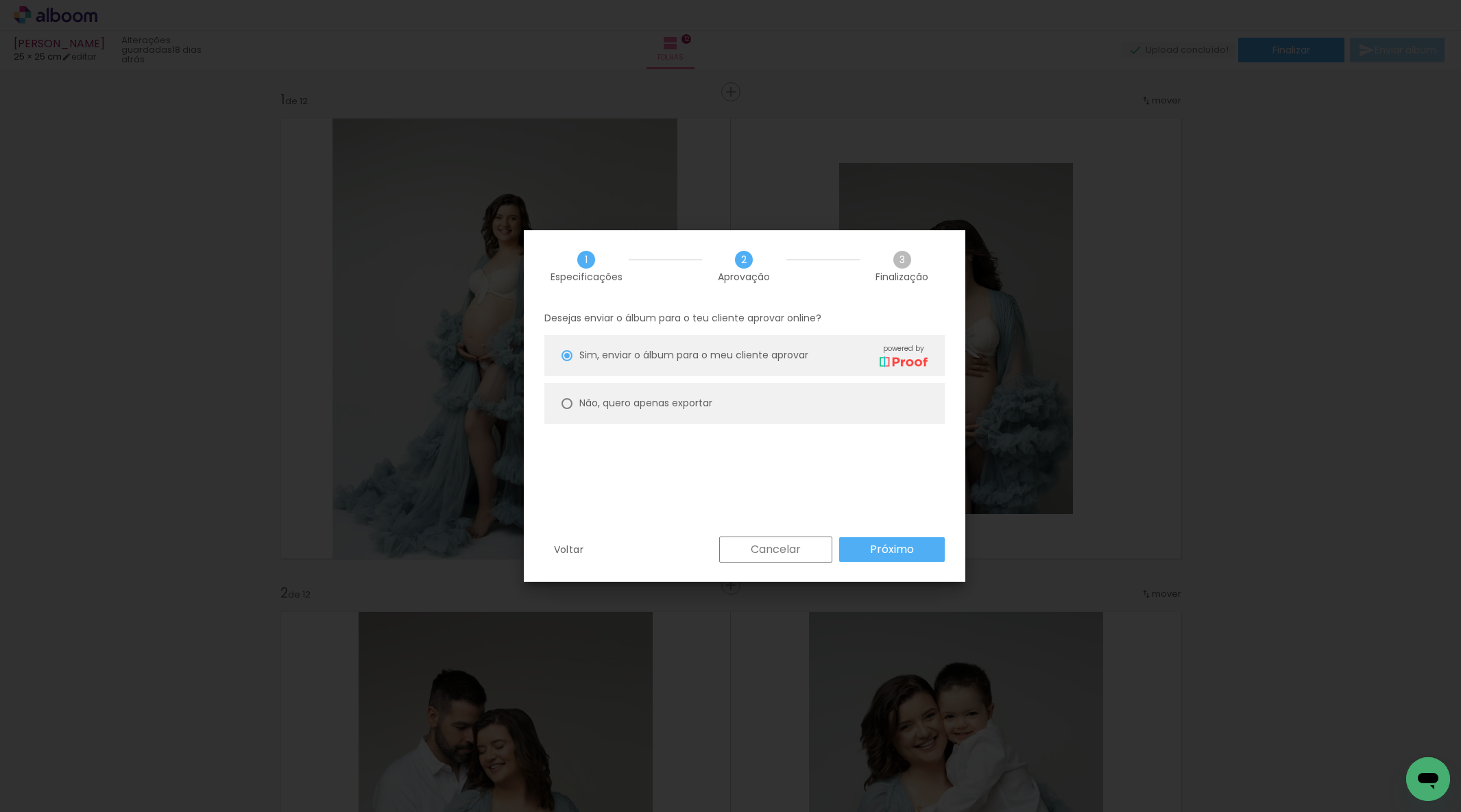
click at [625, 392] on paper-radio-button "Não, quero apenas exportar" at bounding box center [744, 404] width 400 height 41
type paper-radio-button "on"
click at [0, 0] on slot "Não, quero apenas exportar" at bounding box center [0, 0] width 0 height 0
click at [914, 548] on paper-button "Próximo" at bounding box center [892, 550] width 106 height 25
type input "Alta, 300 DPI"
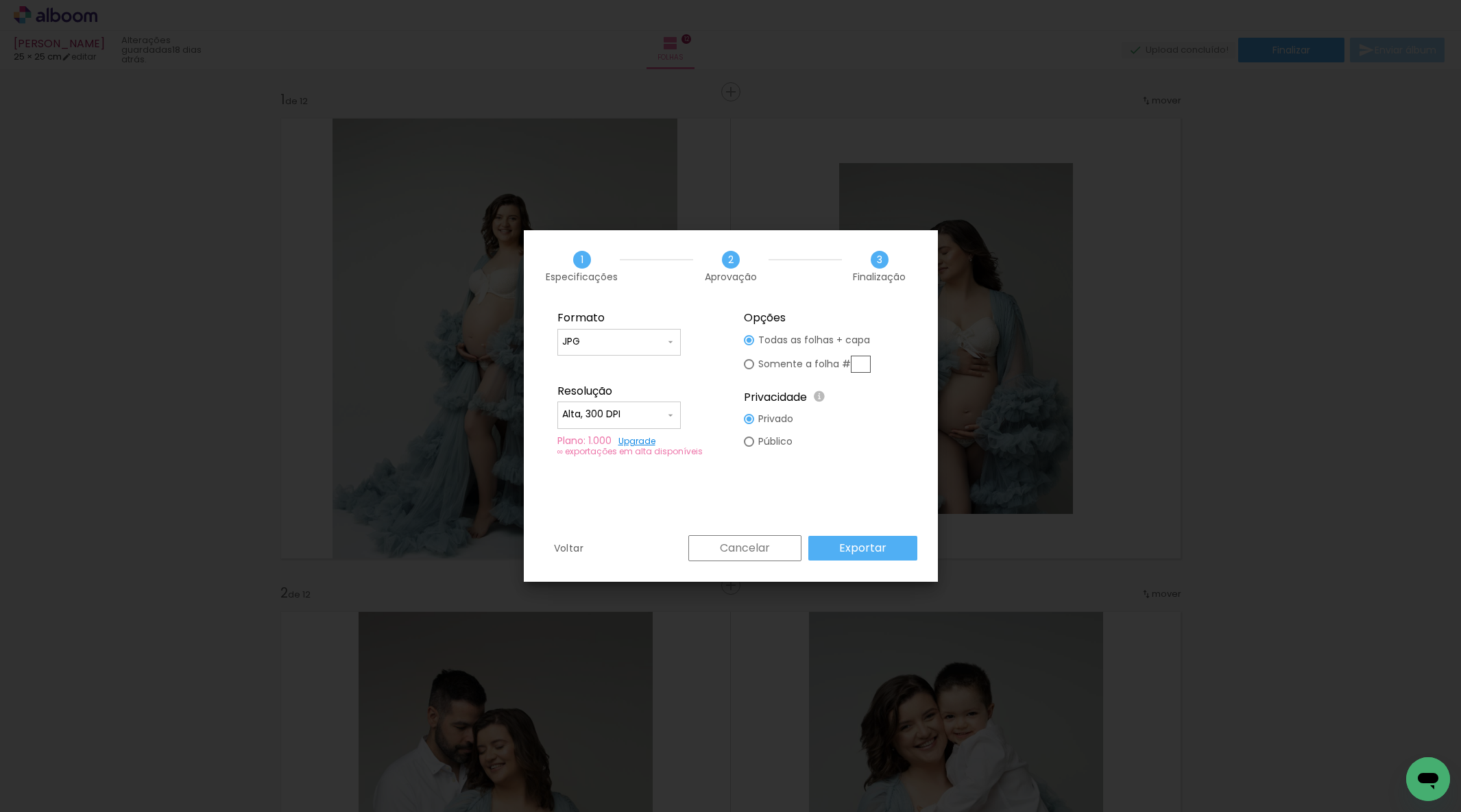
click at [884, 539] on paper-button "Exportar" at bounding box center [863, 548] width 109 height 25
